Goal: Information Seeking & Learning: Learn about a topic

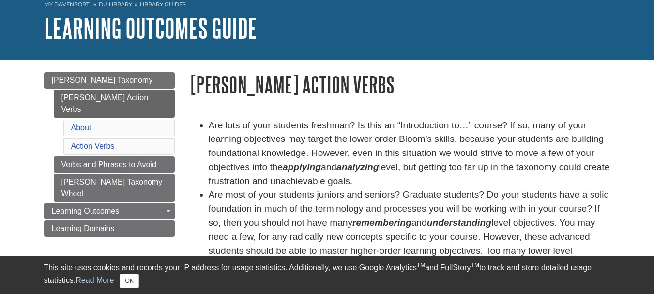
scroll to position [97, 0]
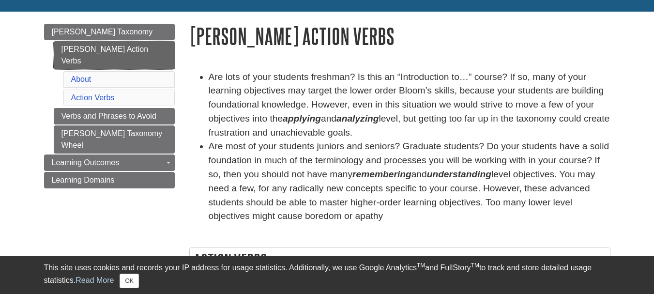
click at [105, 48] on link "[PERSON_NAME] Action Verbs" at bounding box center [114, 55] width 121 height 28
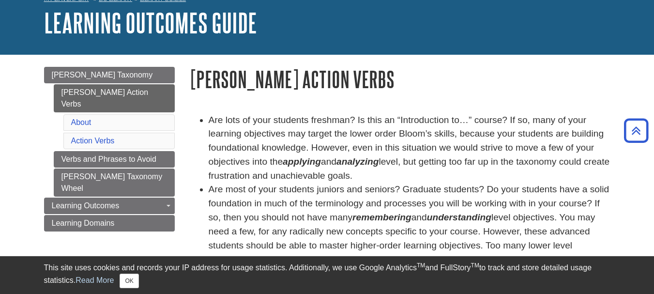
scroll to position [48, 0]
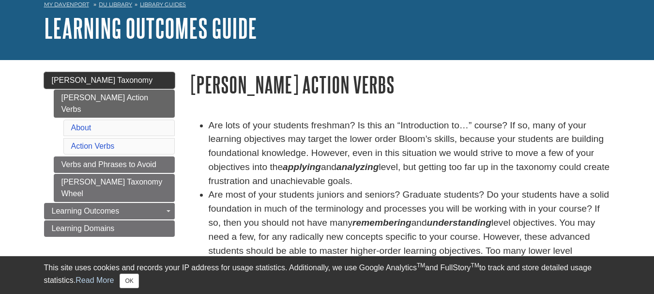
click at [83, 77] on span "[PERSON_NAME] Taxonomy" at bounding box center [102, 80] width 101 height 8
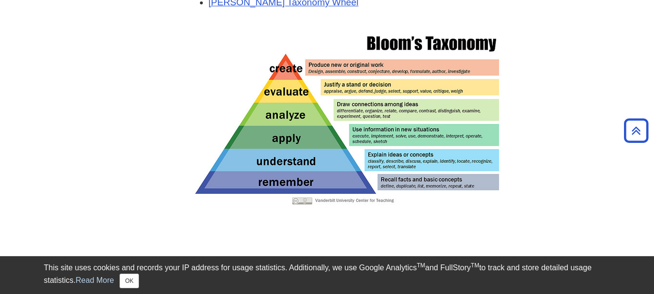
scroll to position [291, 0]
